Goal: Task Accomplishment & Management: Use online tool/utility

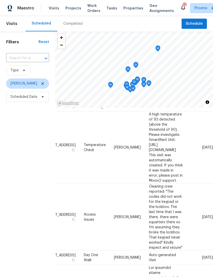
scroll to position [79, 39]
click at [0, 0] on icon at bounding box center [0, 0] width 0 height 0
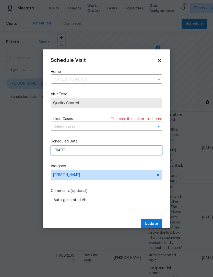
click at [84, 152] on input "8/11/2025" at bounding box center [106, 150] width 111 height 10
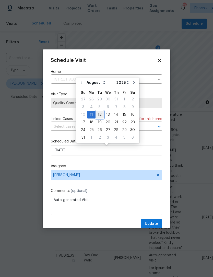
click at [98, 115] on div "12" at bounding box center [99, 114] width 8 height 7
type input "8/12/2025"
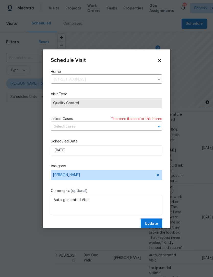
click at [152, 221] on button "Update" at bounding box center [150, 223] width 21 height 9
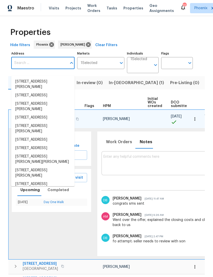
click at [27, 67] on input "Address" at bounding box center [39, 63] width 56 height 12
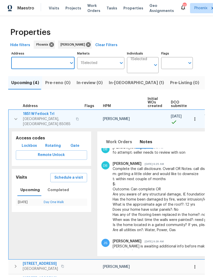
type input "[STREET_ADDRESS]"
click at [52, 82] on li "909 W Danbury Rd Phoenix AZ 85023" at bounding box center [42, 81] width 63 height 8
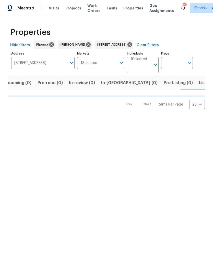
scroll to position [0, 8]
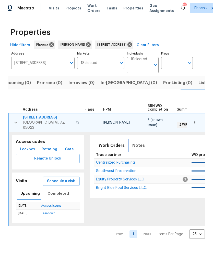
click at [136, 148] on span "Notes" at bounding box center [138, 145] width 12 height 7
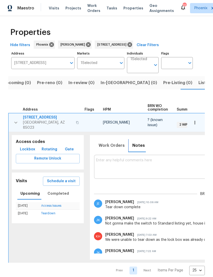
scroll to position [0, 0]
click at [12, 126] on button "button" at bounding box center [16, 122] width 10 height 15
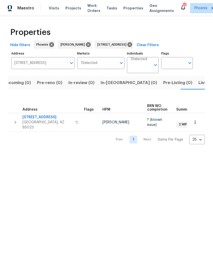
click at [15, 124] on icon "button" at bounding box center [16, 122] width 2 height 3
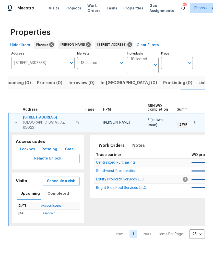
click at [117, 181] on span "Equity Property Services LLC" at bounding box center [120, 180] width 48 height 4
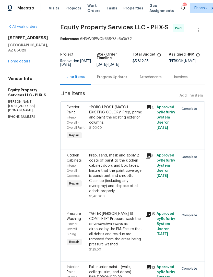
click at [18, 63] on link "Home details" at bounding box center [19, 62] width 22 height 4
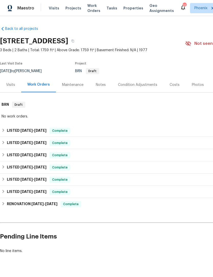
click at [100, 87] on div "Notes" at bounding box center [101, 84] width 10 height 5
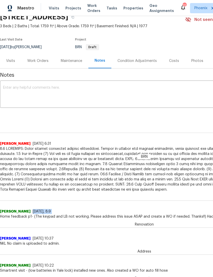
scroll to position [18, 0]
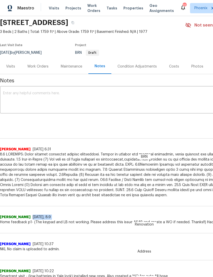
click at [24, 234] on div "Address [PERSON_NAME] [DATE] 10:37 NKL No claim is uploaded to admin." at bounding box center [144, 238] width 288 height 27
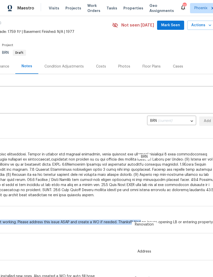
scroll to position [18, 75]
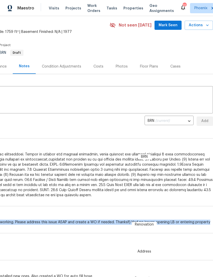
click at [191, 208] on div "Renovation [PERSON_NAME] [DATE], 8:9 Home feedback p1- (The keypad and LB not w…" at bounding box center [69, 211] width 288 height 27
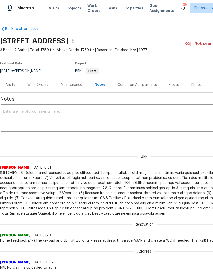
scroll to position [0, 0]
click at [26, 119] on textarea at bounding box center [144, 119] width 282 height 18
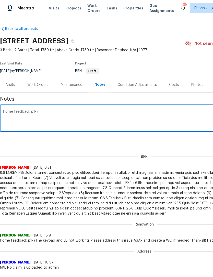
click at [47, 117] on textarea "Home feedback p1- (" at bounding box center [144, 119] width 282 height 18
paste textarea "Cleaning crew reported: "The codes did not work for the keypad or the lockbox. …"
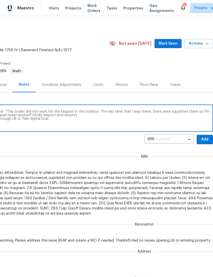
scroll to position [0, 75]
type textarea "Home feedback p1- (Cleaning crew reported: "The codes did not work for the keyp…"
click at [176, 47] on span "Mark Seen" at bounding box center [167, 44] width 19 height 6
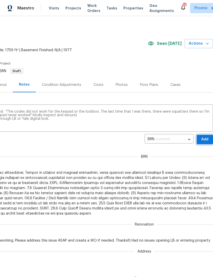
click at [207, 141] on span "Add" at bounding box center [204, 139] width 8 height 6
